Goal: Communication & Community: Share content

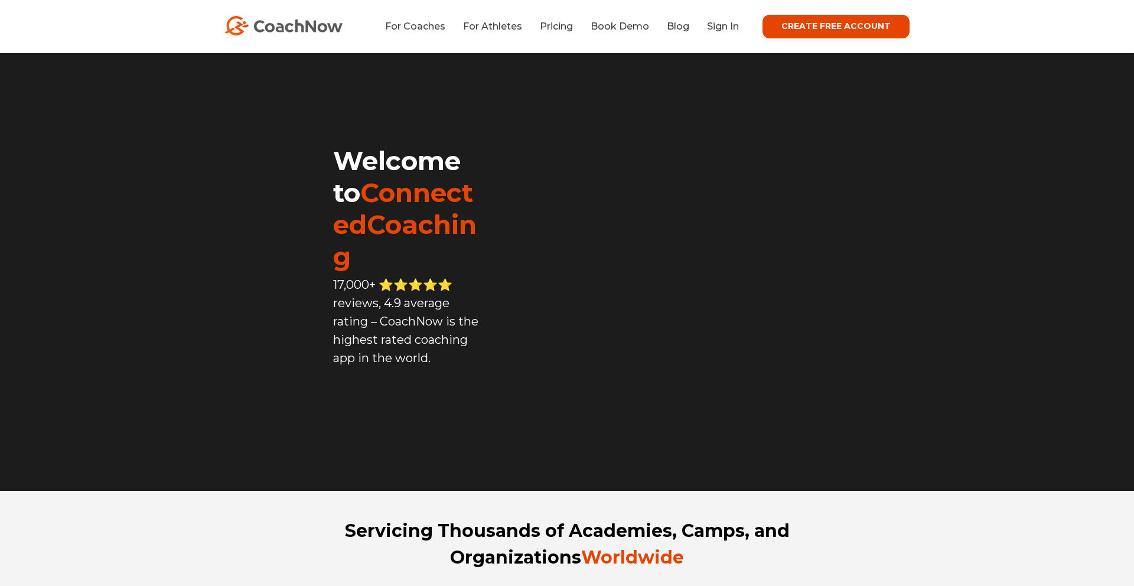
click at [733, 31] on link "Sign In" at bounding box center [723, 26] width 32 height 11
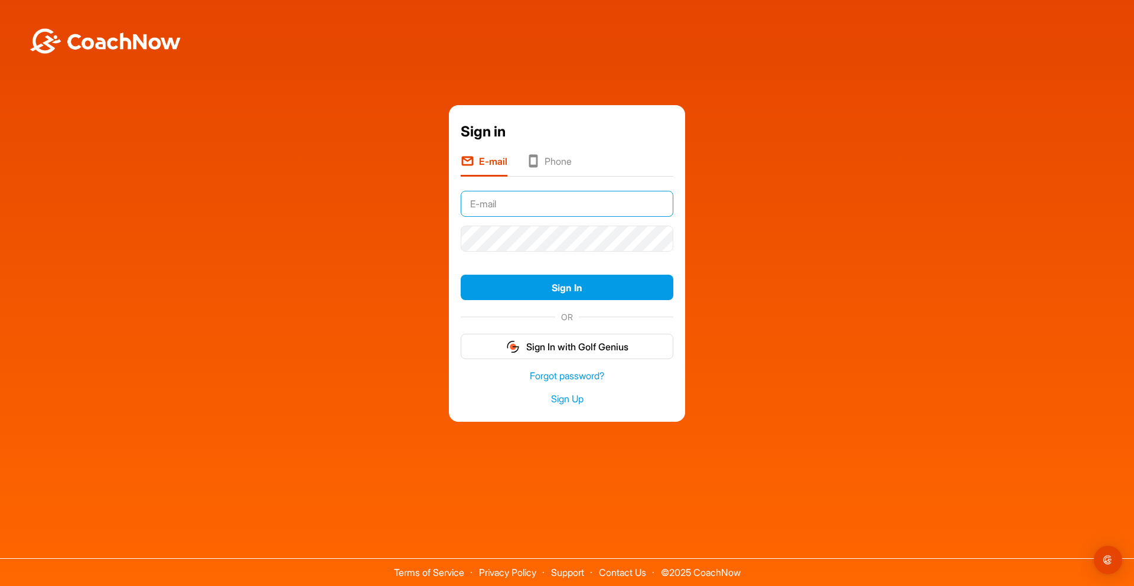
type input "kmorris@thegolfroom.com"
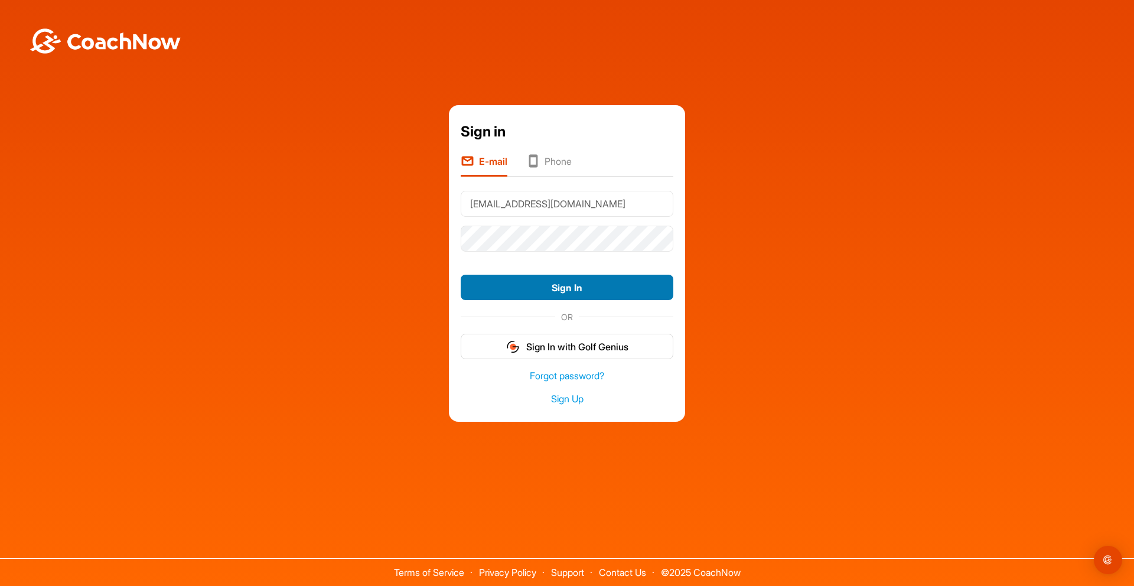
click at [561, 292] on button "Sign In" at bounding box center [567, 287] width 213 height 25
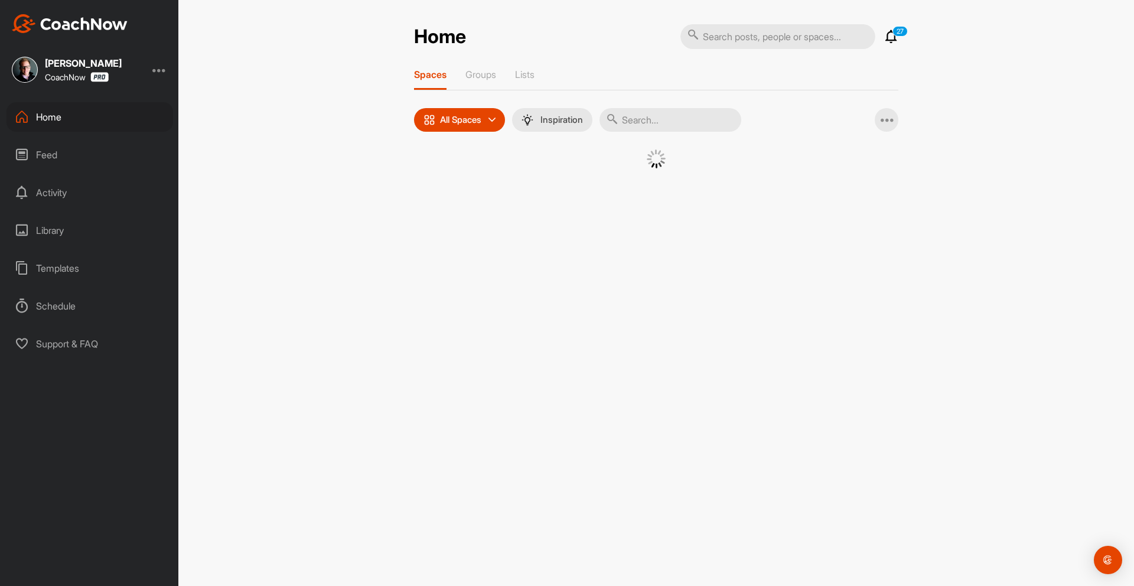
click at [714, 42] on input "text" at bounding box center [778, 36] width 195 height 25
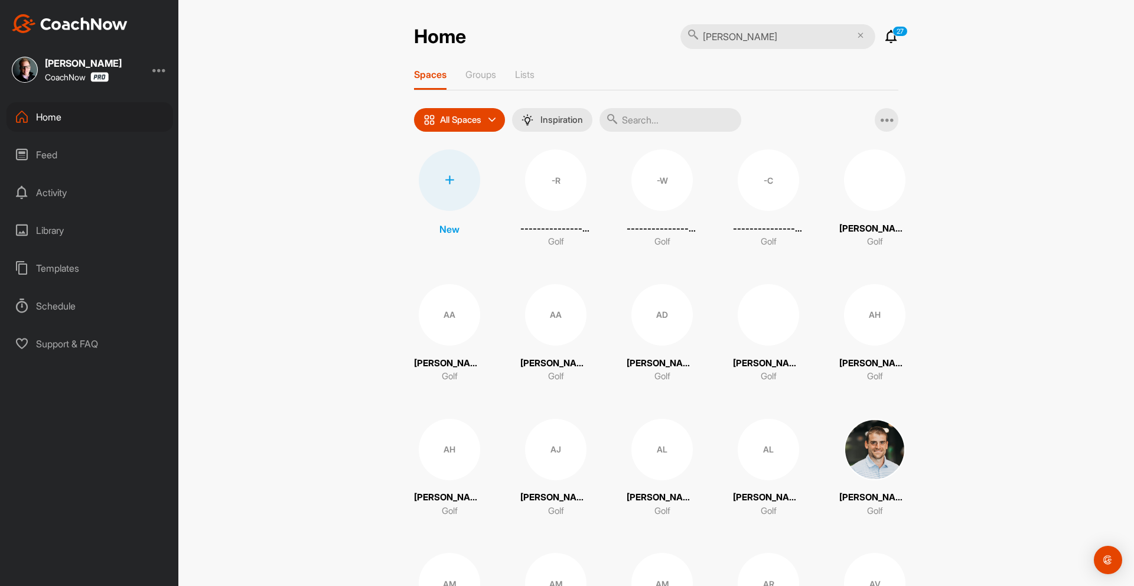
type input "[PERSON_NAME]"
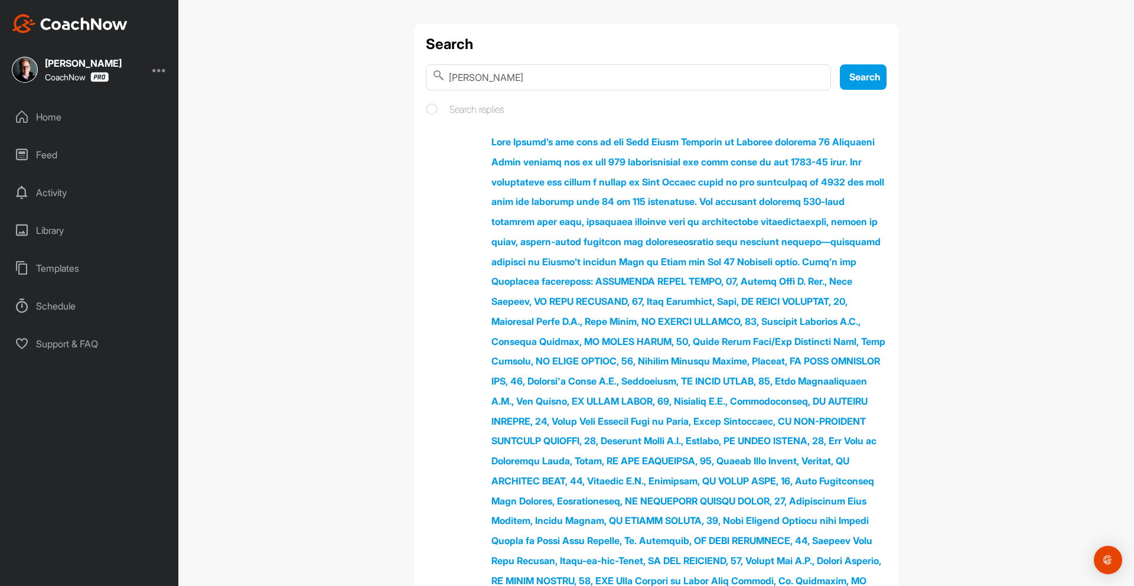
click at [32, 116] on div "Home" at bounding box center [89, 117] width 167 height 30
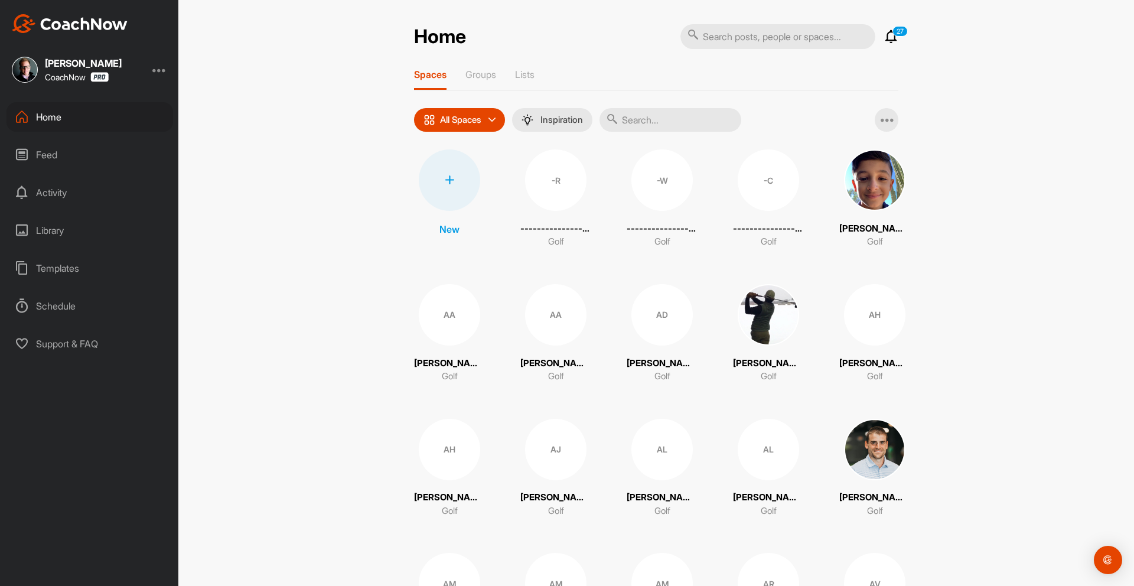
click at [650, 115] on input "text" at bounding box center [671, 120] width 142 height 24
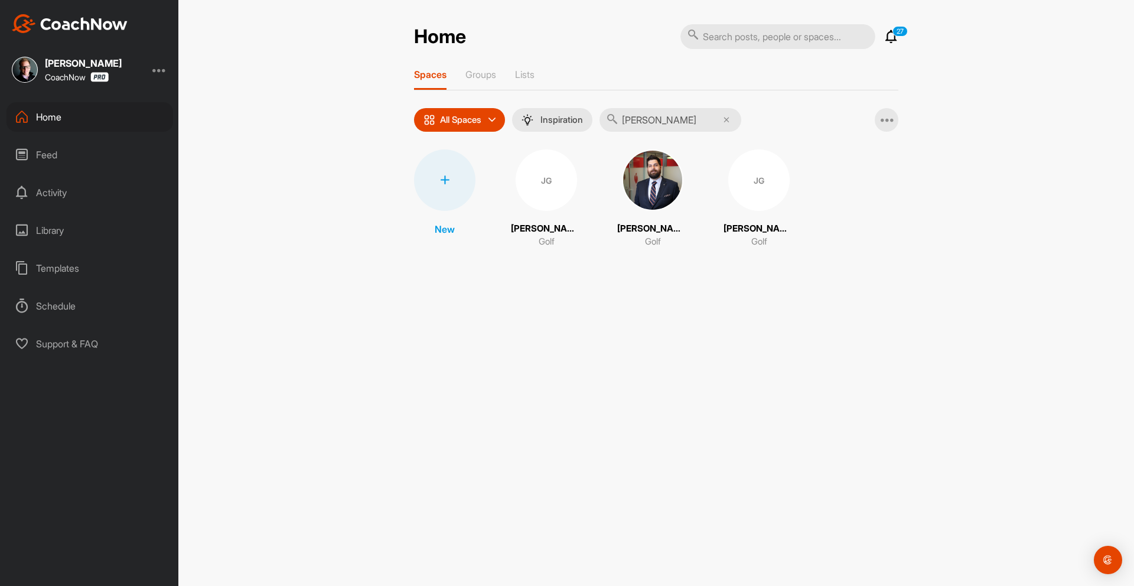
click at [662, 112] on input "[PERSON_NAME]" at bounding box center [671, 120] width 142 height 24
click at [658, 123] on input "[PERSON_NAME]" at bounding box center [671, 120] width 142 height 24
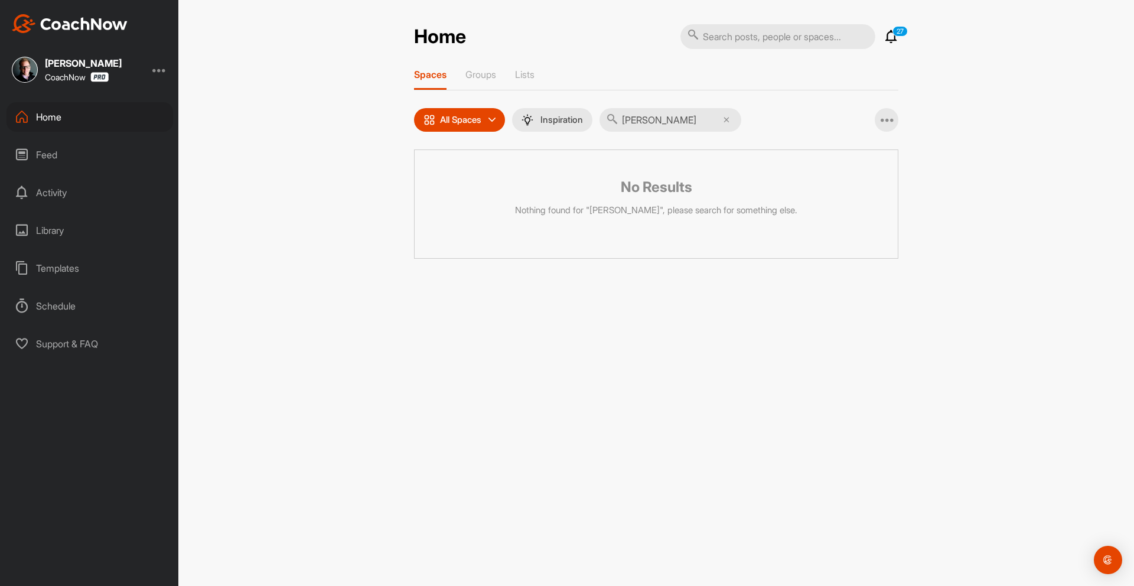
drag, startPoint x: 647, startPoint y: 122, endPoint x: 605, endPoint y: 123, distance: 42.0
click at [605, 123] on input "[PERSON_NAME]" at bounding box center [671, 120] width 142 height 24
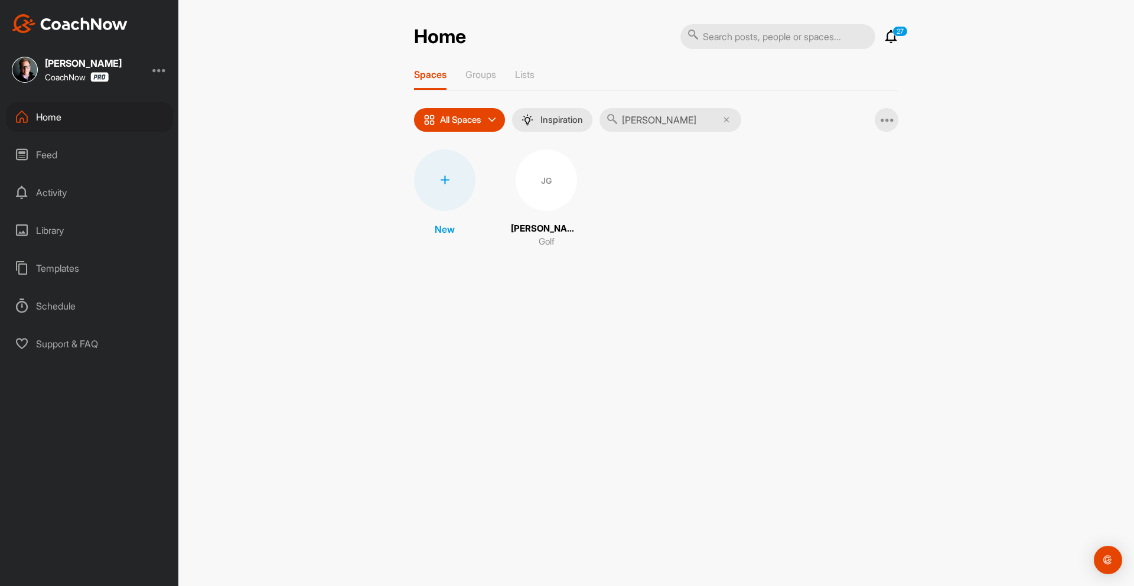
type input "[PERSON_NAME]"
click at [551, 183] on div "JG" at bounding box center [546, 179] width 61 height 61
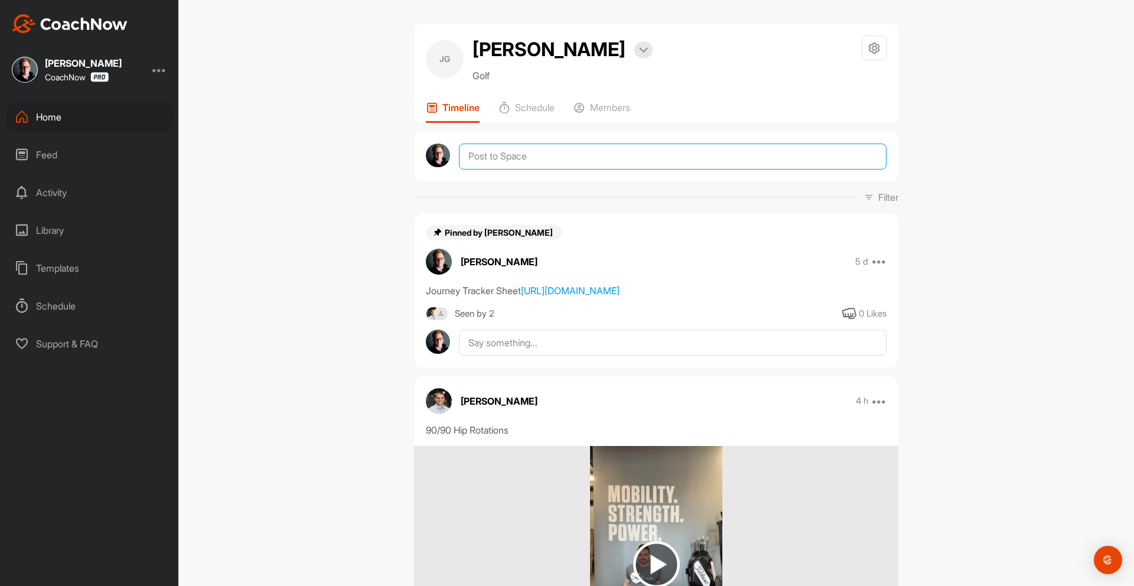
click at [555, 158] on textarea at bounding box center [673, 157] width 428 height 26
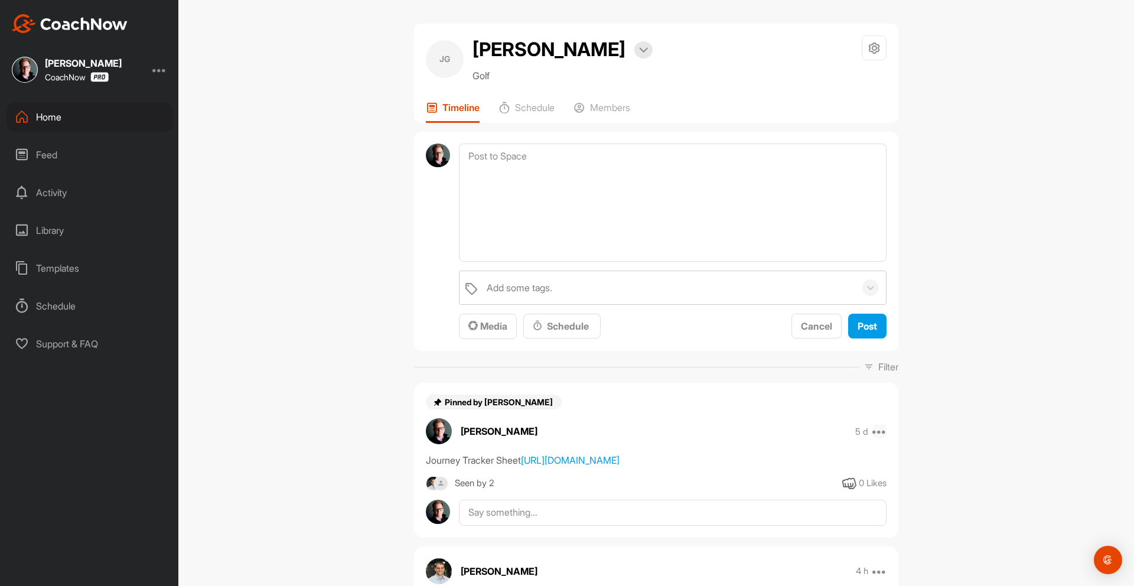
click at [881, 432] on icon at bounding box center [880, 431] width 14 height 14
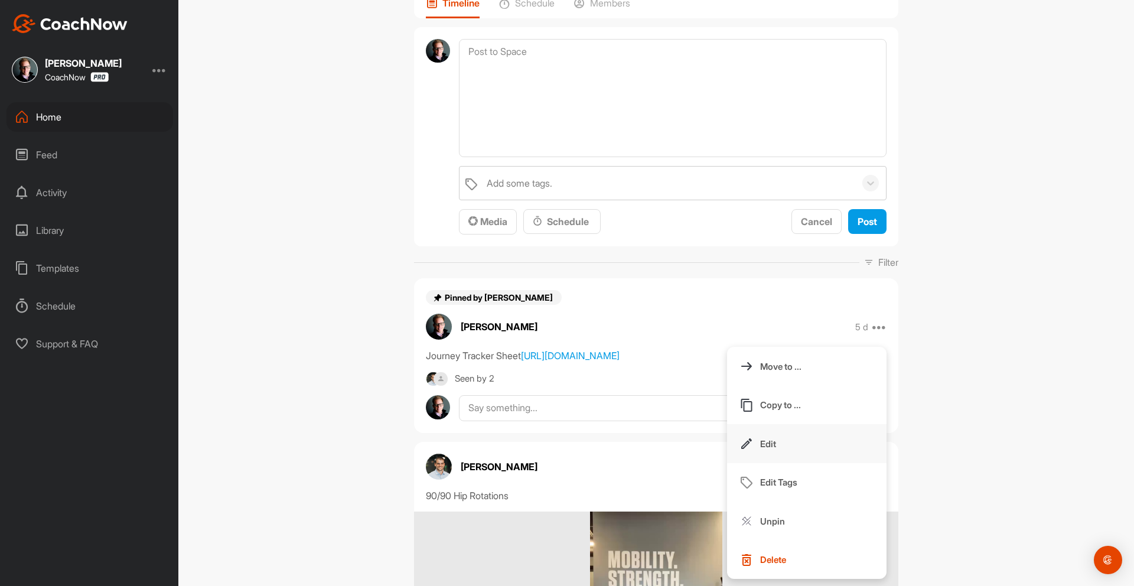
scroll to position [158, 0]
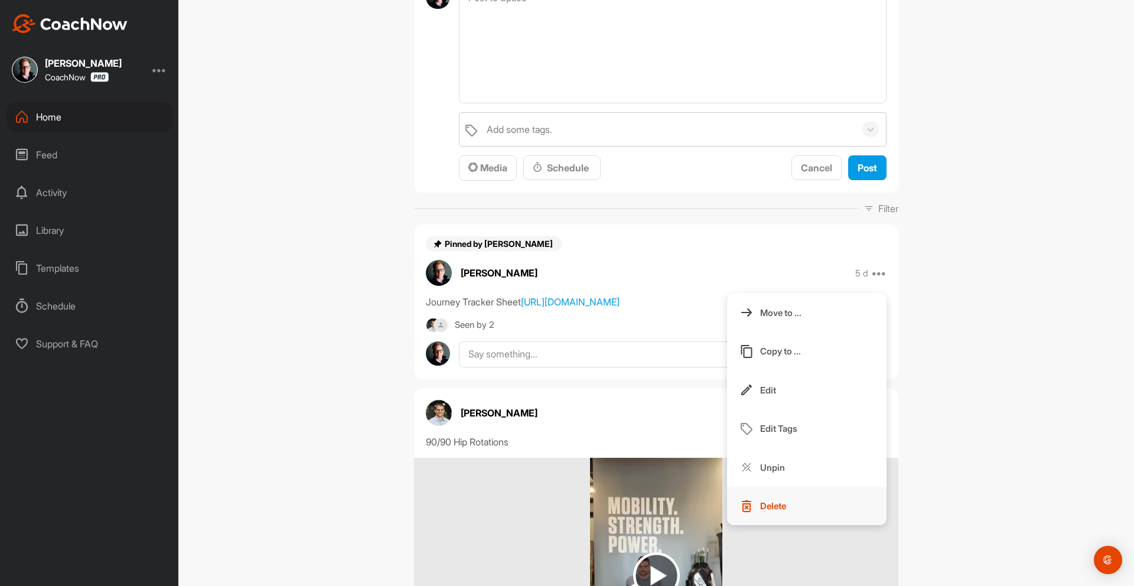
click at [782, 503] on p "Delete" at bounding box center [773, 506] width 26 height 12
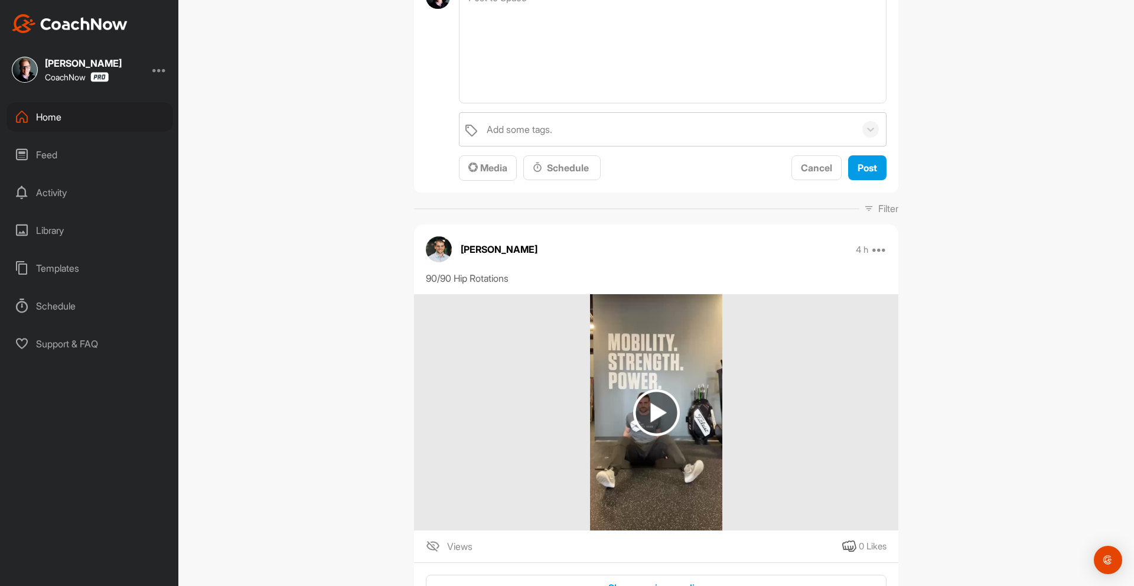
scroll to position [0, 0]
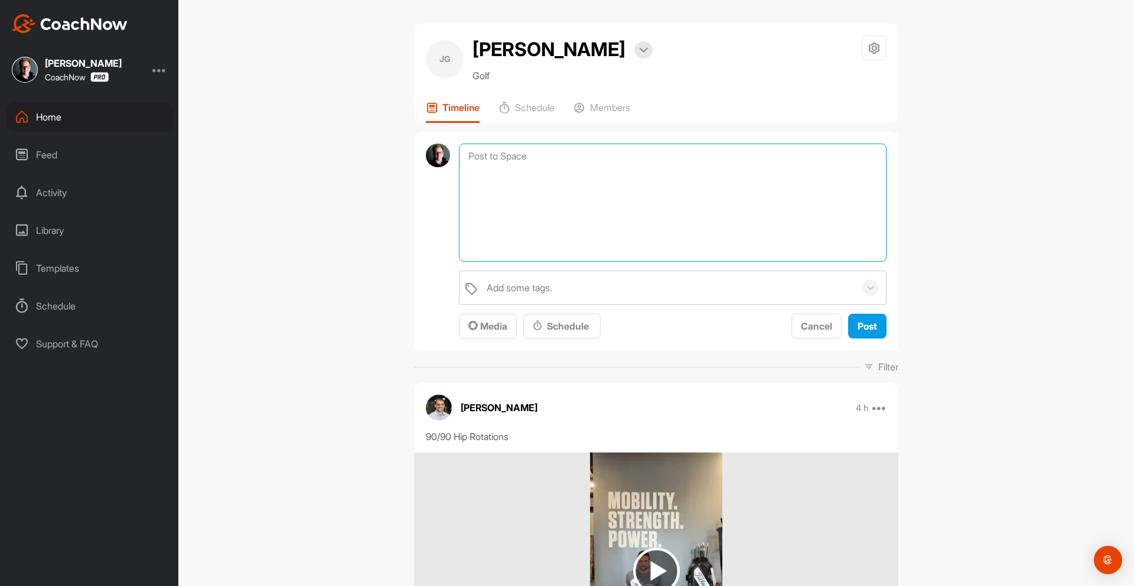
click at [567, 171] on textarea at bounding box center [673, 203] width 428 height 118
paste textarea "[URL][DOMAIN_NAME]"
type textarea "[URL][DOMAIN_NAME] Practice plan"
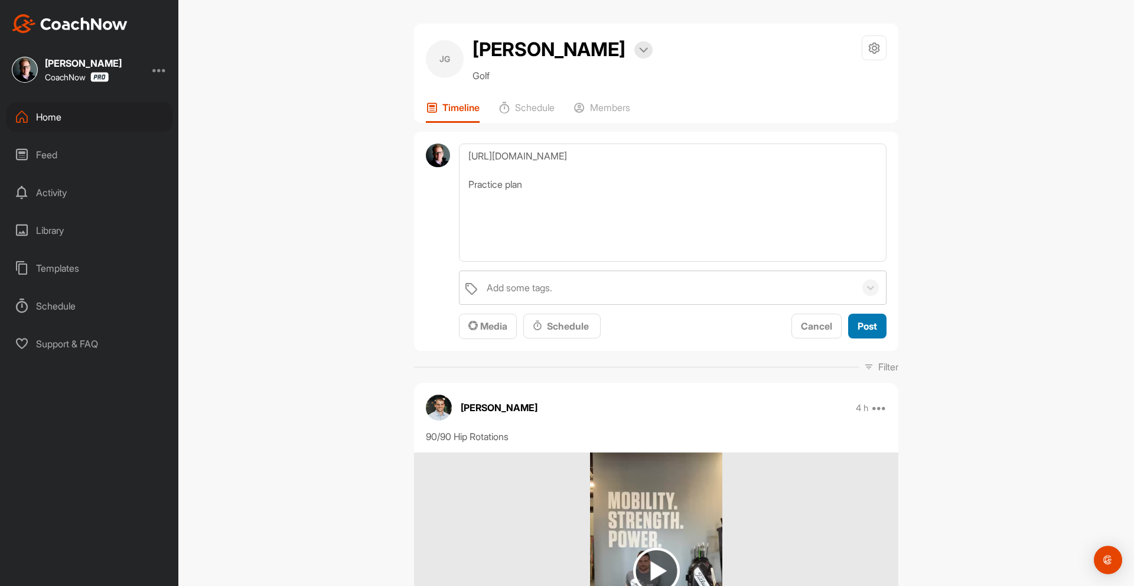
click at [860, 333] on div "Post" at bounding box center [867, 326] width 19 height 14
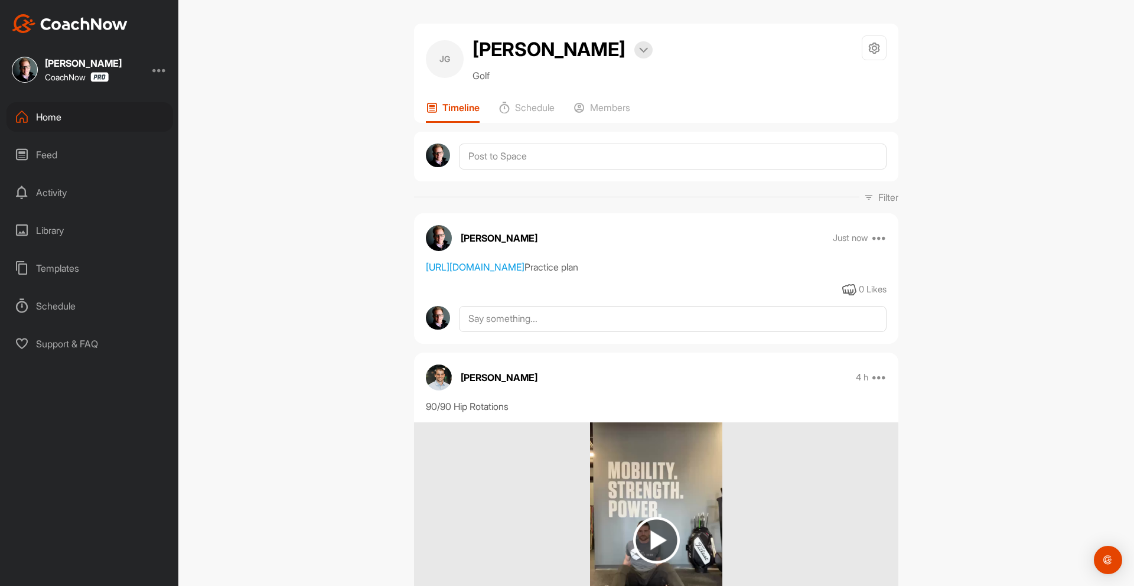
click at [873, 238] on div "Just now Move to ... Copy to ... Edit Edit Tags Pin to top Delete" at bounding box center [860, 238] width 54 height 14
click at [880, 242] on icon at bounding box center [880, 238] width 14 height 14
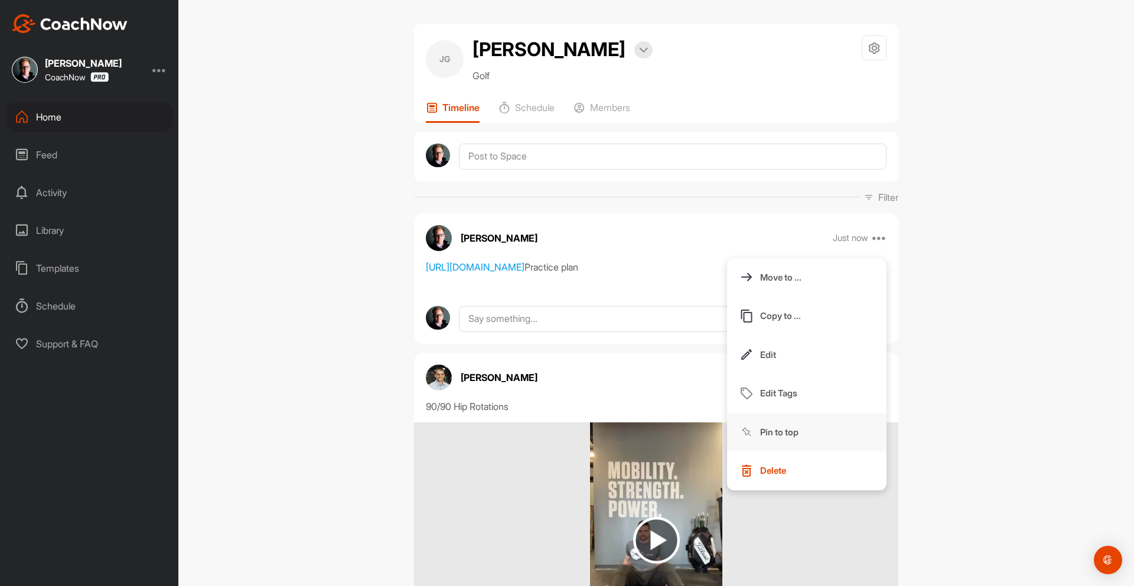
click at [799, 429] on p "Pin to top" at bounding box center [779, 432] width 38 height 12
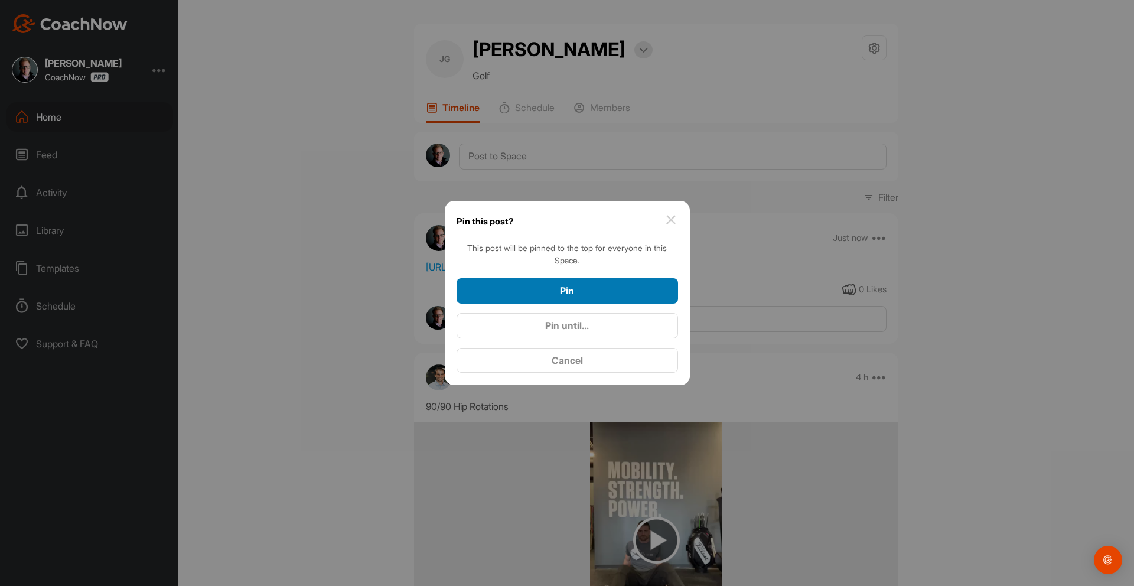
click at [562, 297] on div "Pin" at bounding box center [567, 291] width 203 height 14
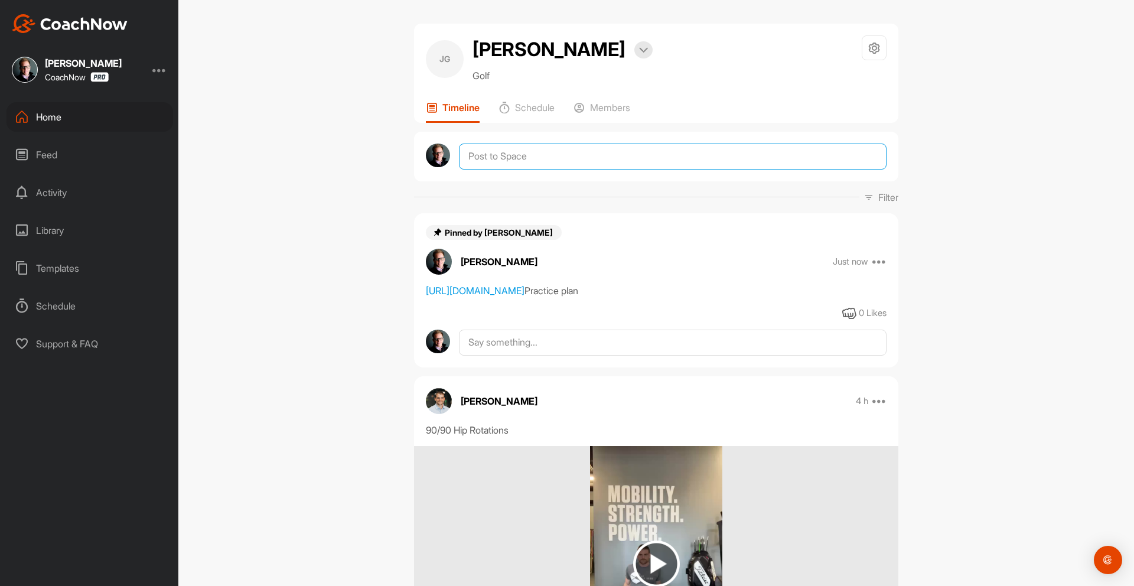
click at [514, 152] on textarea at bounding box center [673, 157] width 428 height 26
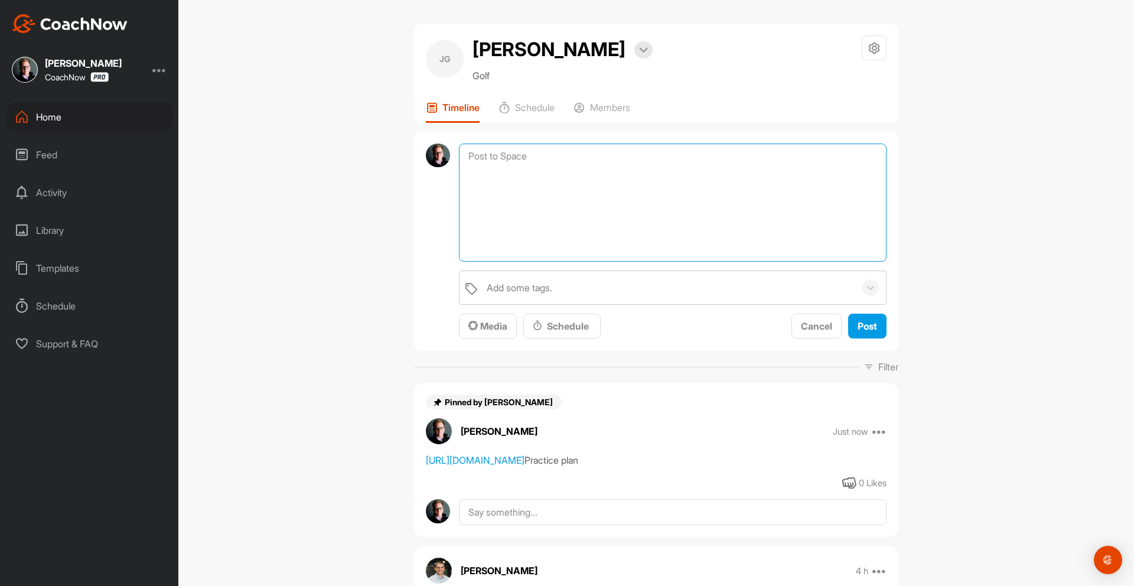
paste textarea "[URL][DOMAIN_NAME]"
type textarea "[URL][DOMAIN_NAME] Journey tracker and fitness report"
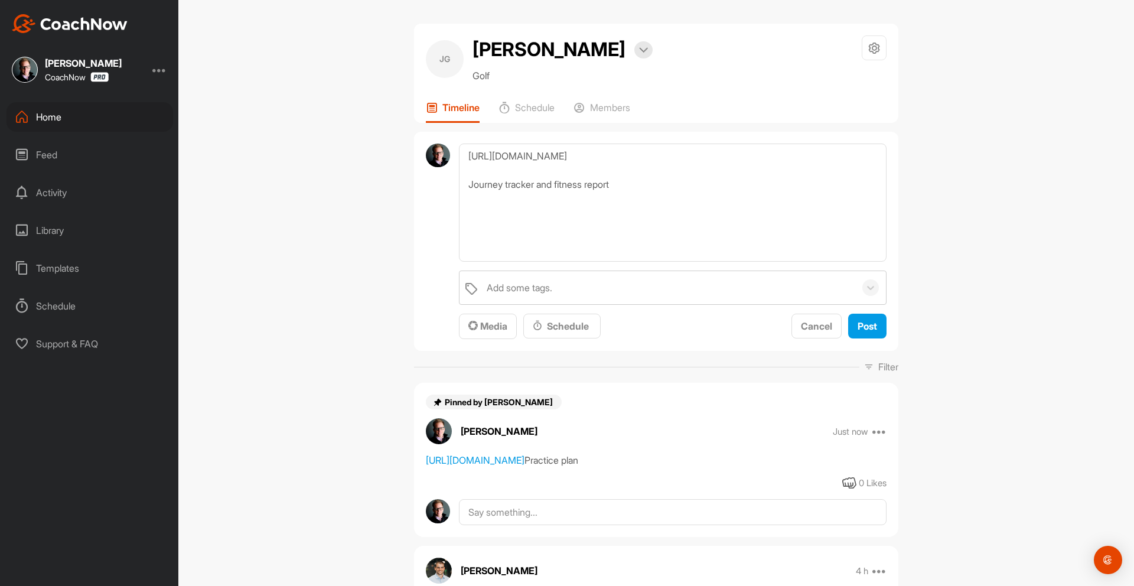
click at [874, 346] on div "[URL][DOMAIN_NAME] Journey tracker and fitness report Add some tags. Media Sche…" at bounding box center [656, 242] width 484 height 220
click at [874, 339] on div "Cancel Post" at bounding box center [839, 327] width 95 height 26
click at [874, 336] on button "Post" at bounding box center [867, 326] width 38 height 25
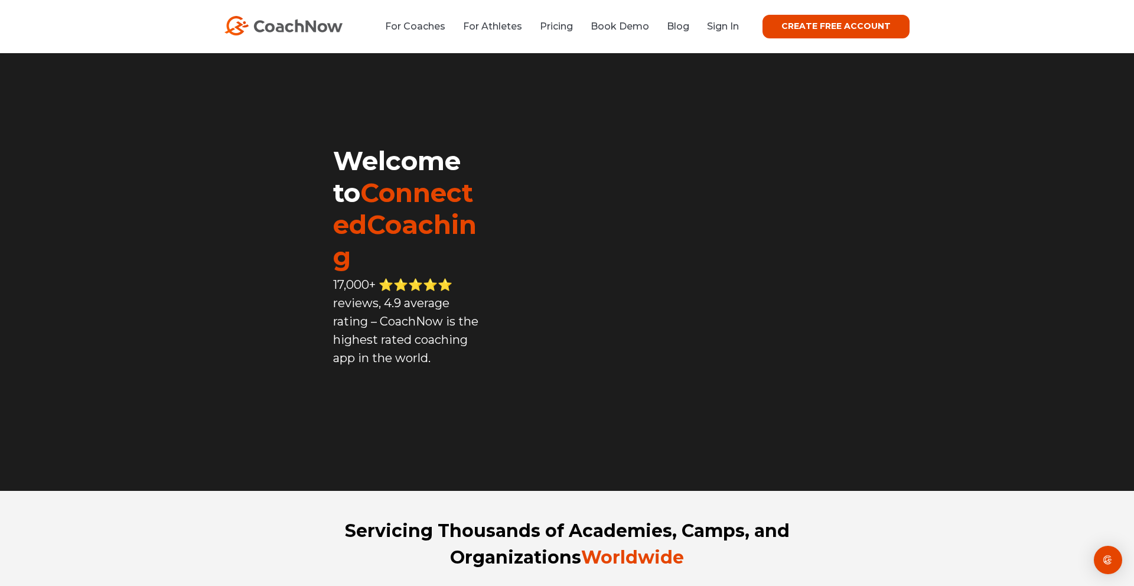
click at [731, 36] on div "For Coaches For Athletes Pricing Book Demo Blog Sign In CREATE FREE ACCOUNT CRE…" at bounding box center [566, 27] width 685 height 24
click at [728, 24] on link "Sign In" at bounding box center [723, 26] width 32 height 11
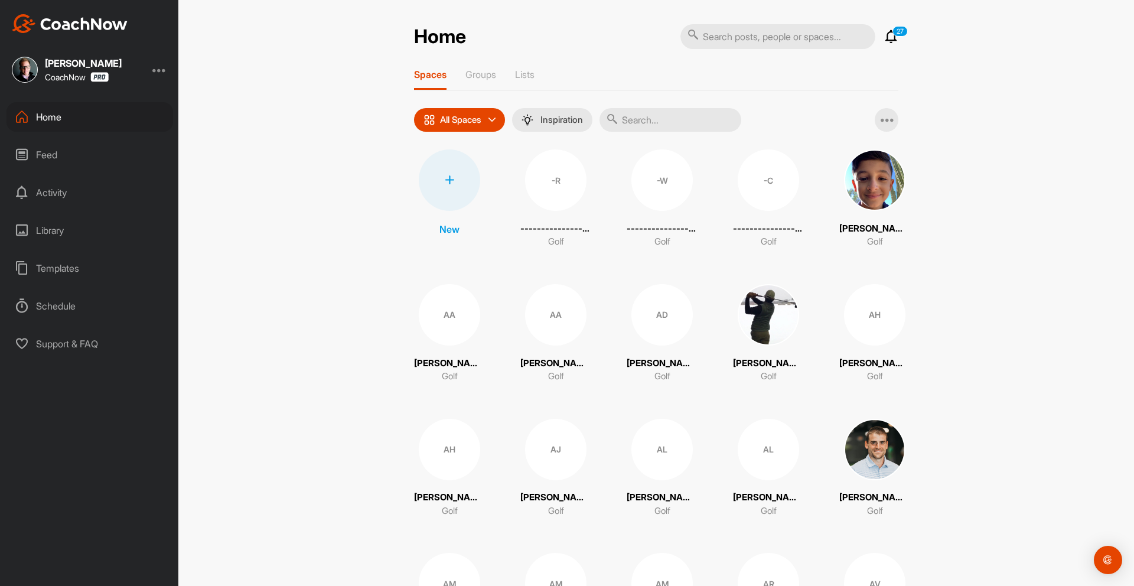
click at [641, 122] on input "text" at bounding box center [671, 120] width 142 height 24
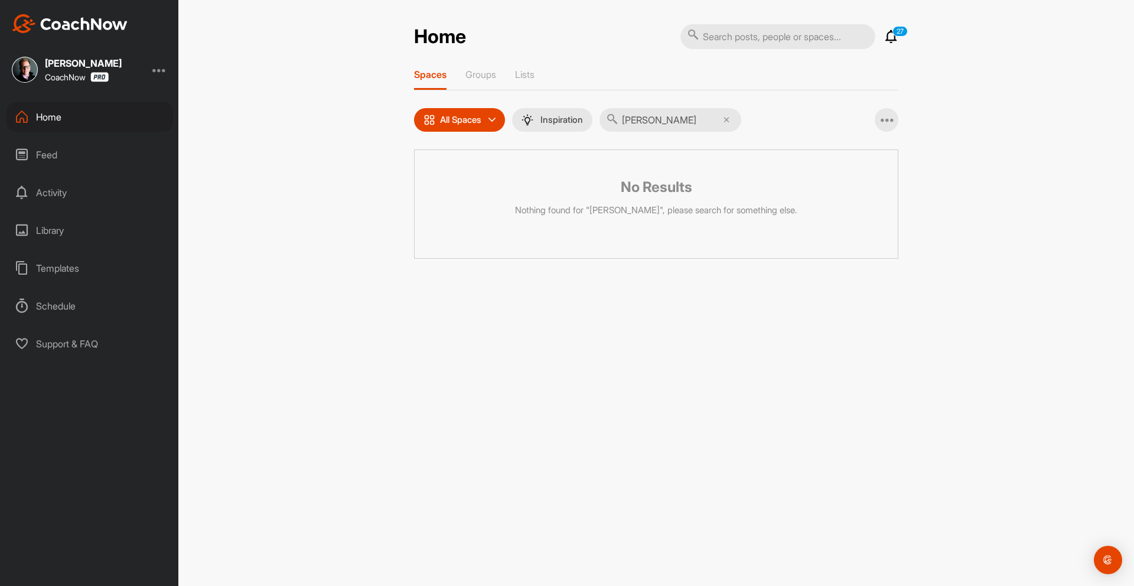
click at [640, 122] on input "[PERSON_NAME]" at bounding box center [671, 120] width 142 height 24
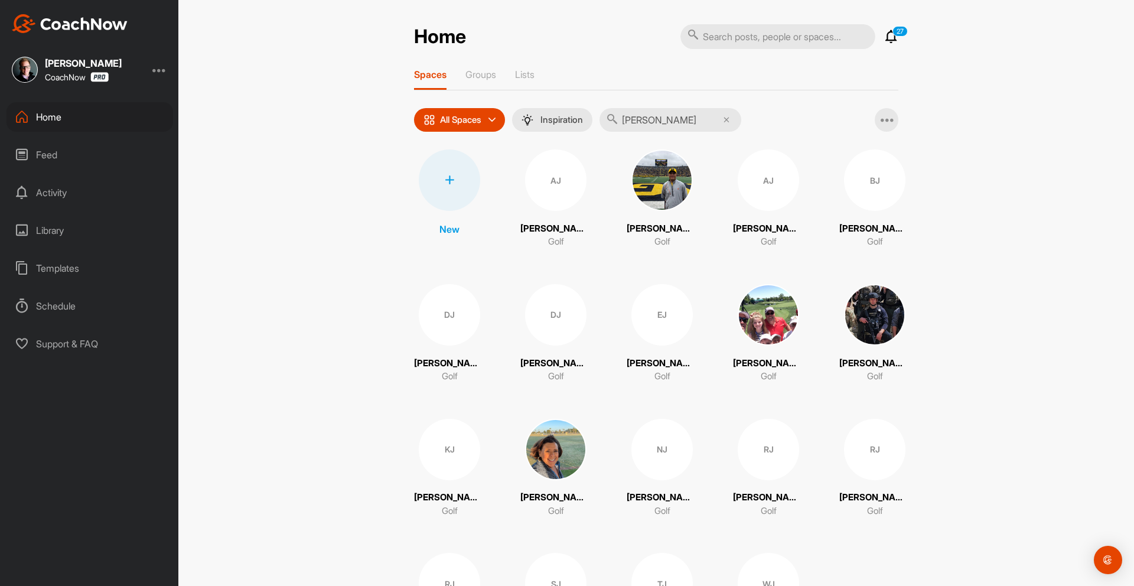
type input "[PERSON_NAME]"
